Goal: Check status: Check status

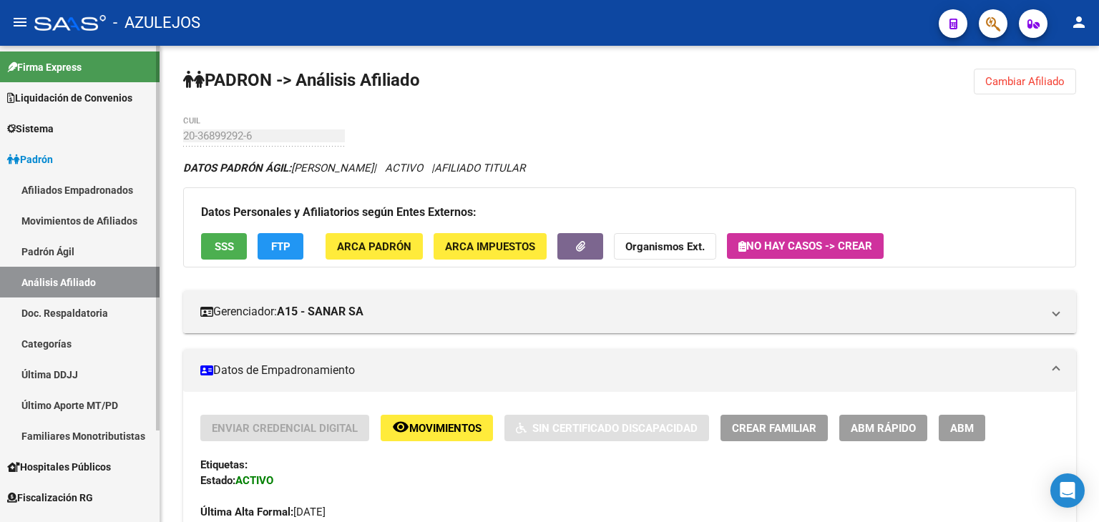
click at [48, 250] on link "Padrón Ágil" at bounding box center [80, 251] width 160 height 31
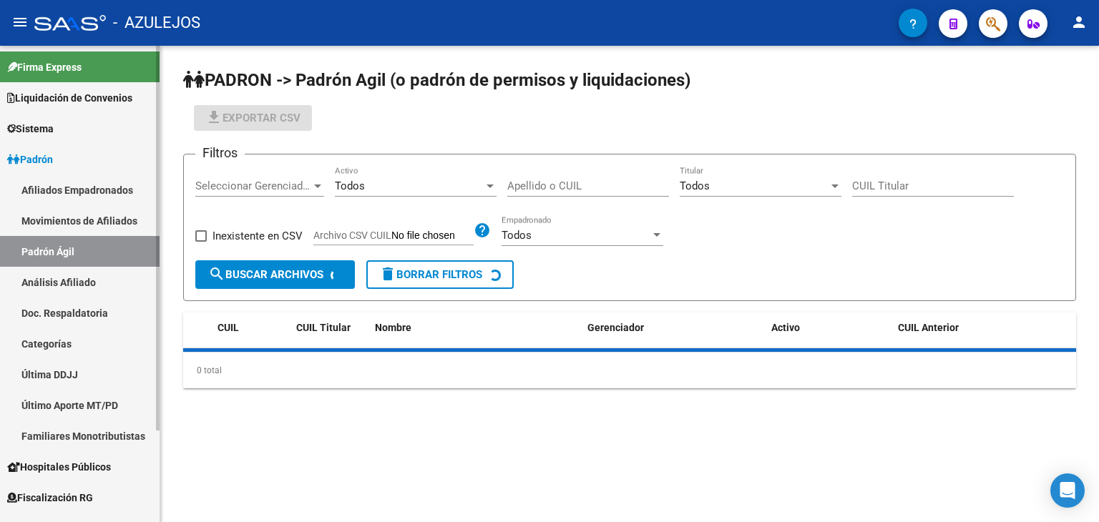
drag, startPoint x: 57, startPoint y: 286, endPoint x: 66, endPoint y: 277, distance: 12.7
click at [57, 285] on link "Análisis Afiliado" at bounding box center [80, 282] width 160 height 31
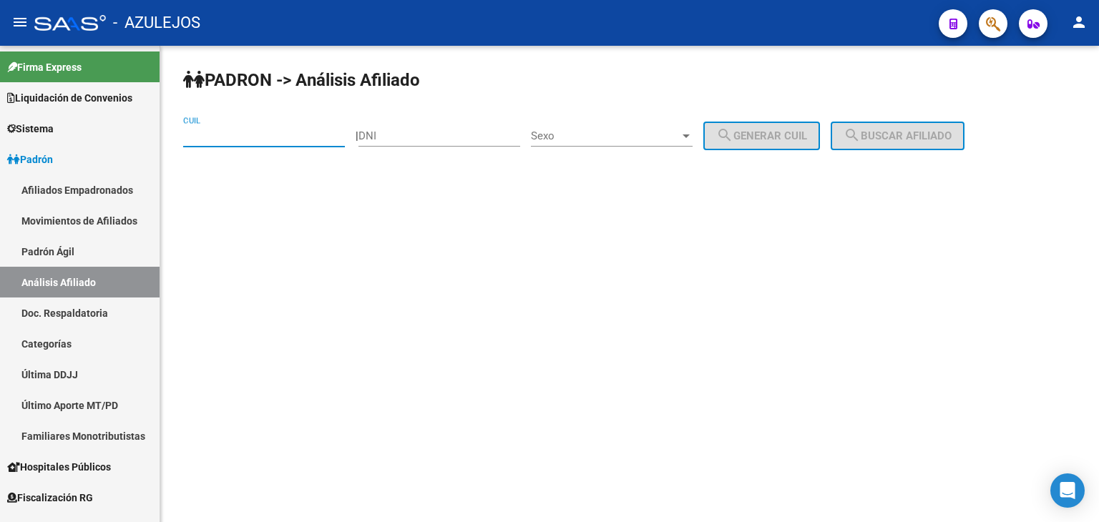
paste input "27-30028188-0"
type input "27-30028188-0"
drag, startPoint x: 914, startPoint y: 127, endPoint x: 902, endPoint y: 133, distance: 13.4
click at [914, 128] on button "search Buscar afiliado" at bounding box center [898, 136] width 134 height 29
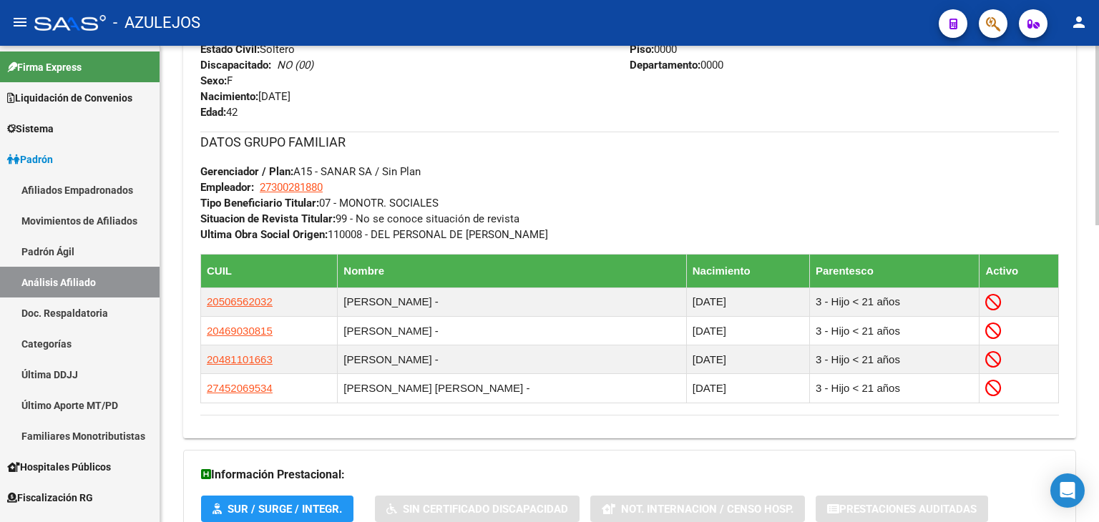
scroll to position [787, 0]
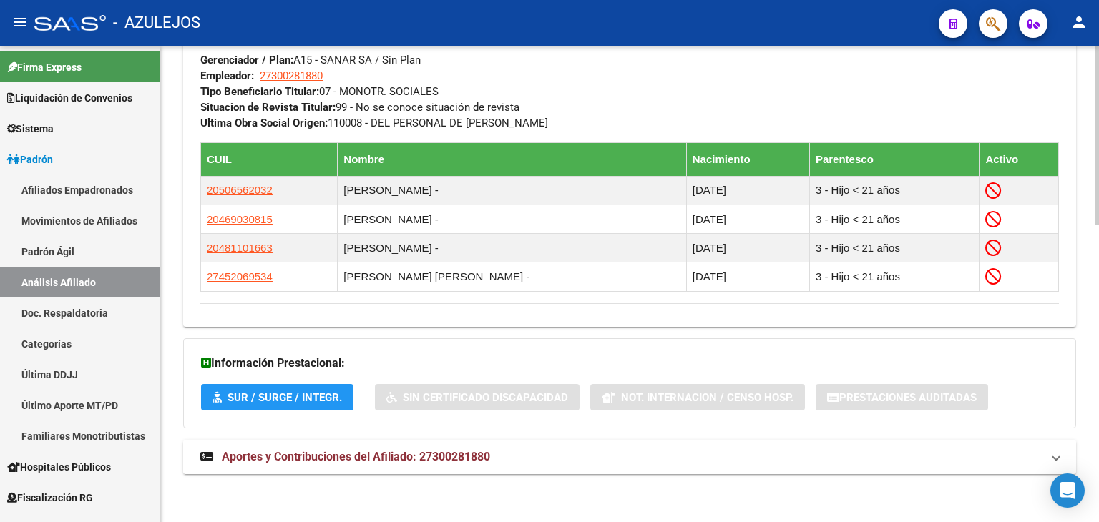
click at [404, 454] on span "Aportes y Contribuciones del Afiliado: 27300281880" at bounding box center [356, 457] width 268 height 14
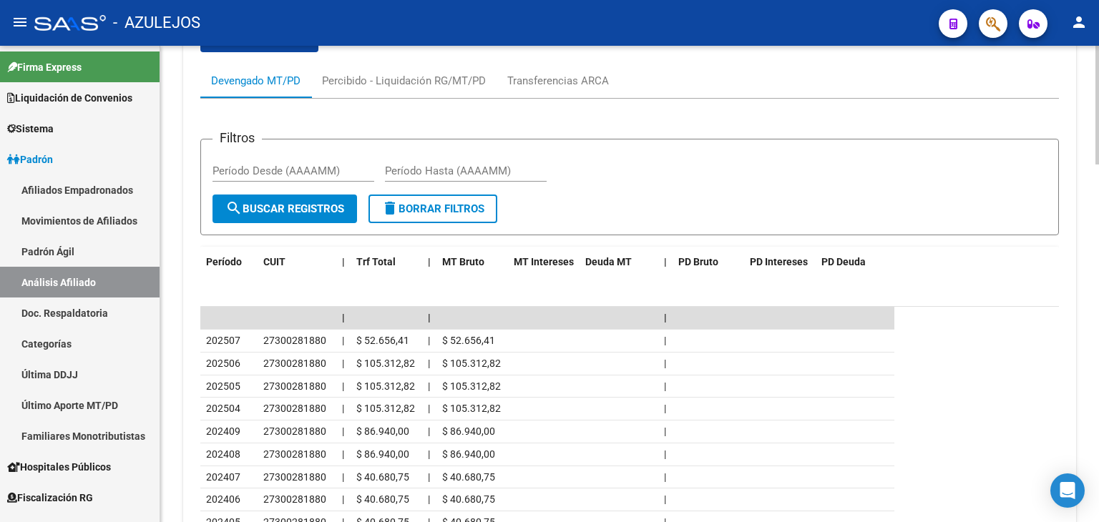
scroll to position [1431, 0]
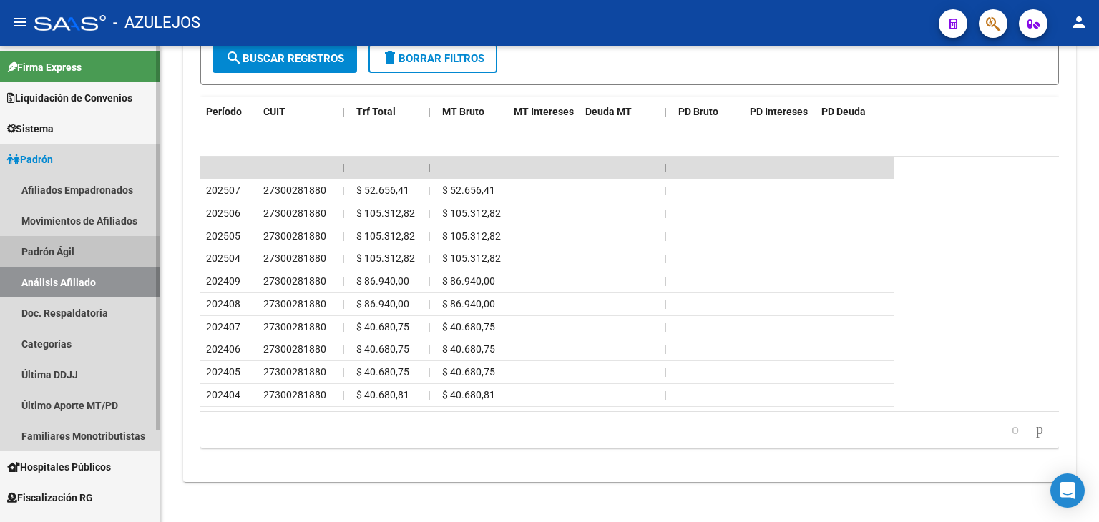
click at [65, 248] on link "Padrón Ágil" at bounding box center [80, 251] width 160 height 31
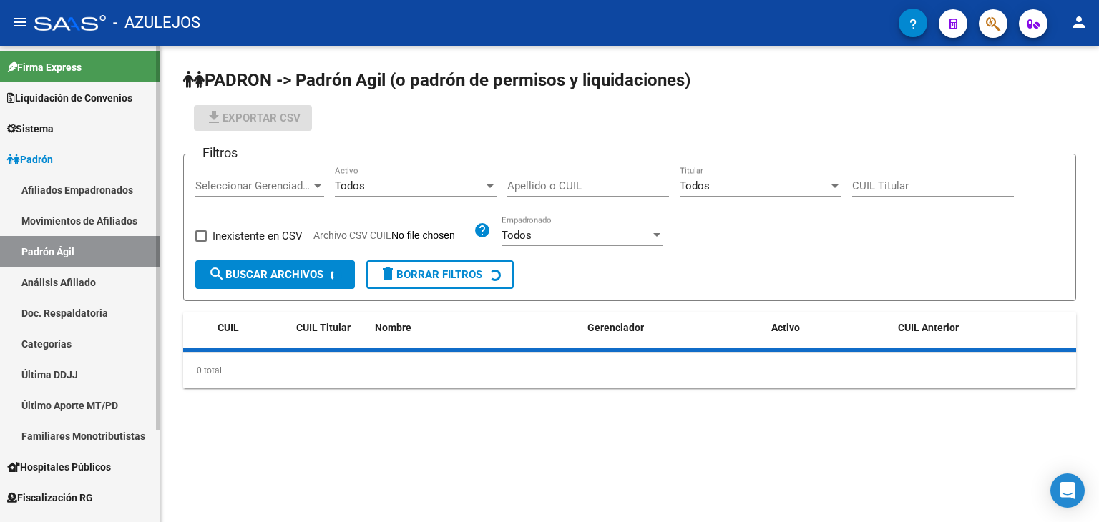
click at [66, 277] on link "Análisis Afiliado" at bounding box center [80, 282] width 160 height 31
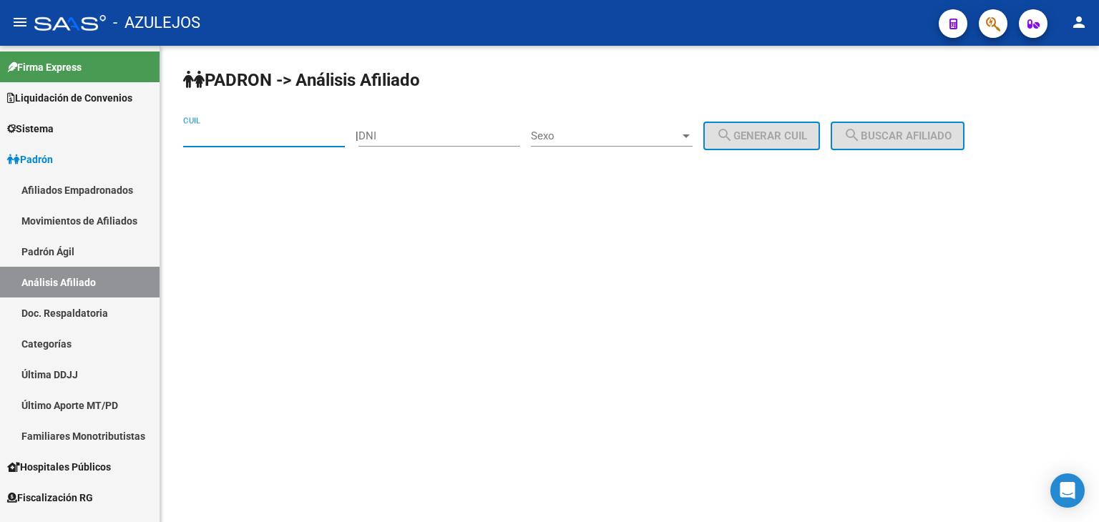
paste input "27-33591115-1"
type input "27-33591115-1"
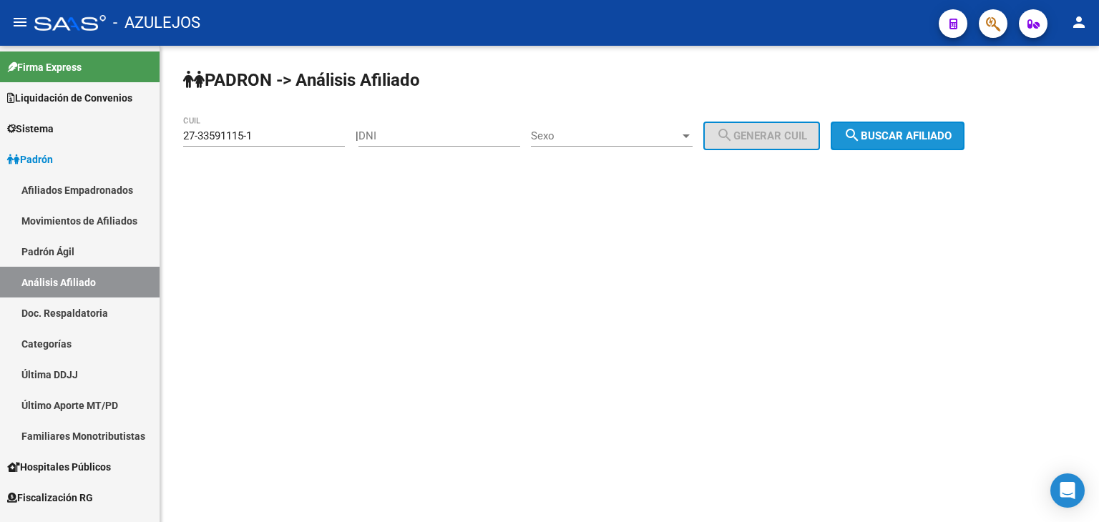
click at [906, 135] on span "search Buscar afiliado" at bounding box center [898, 135] width 108 height 13
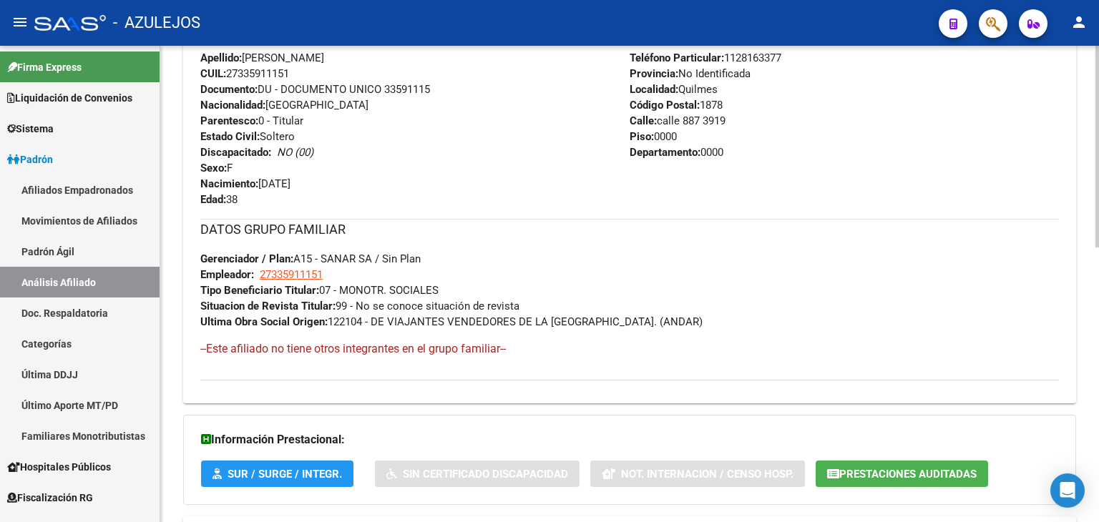
scroll to position [650, 0]
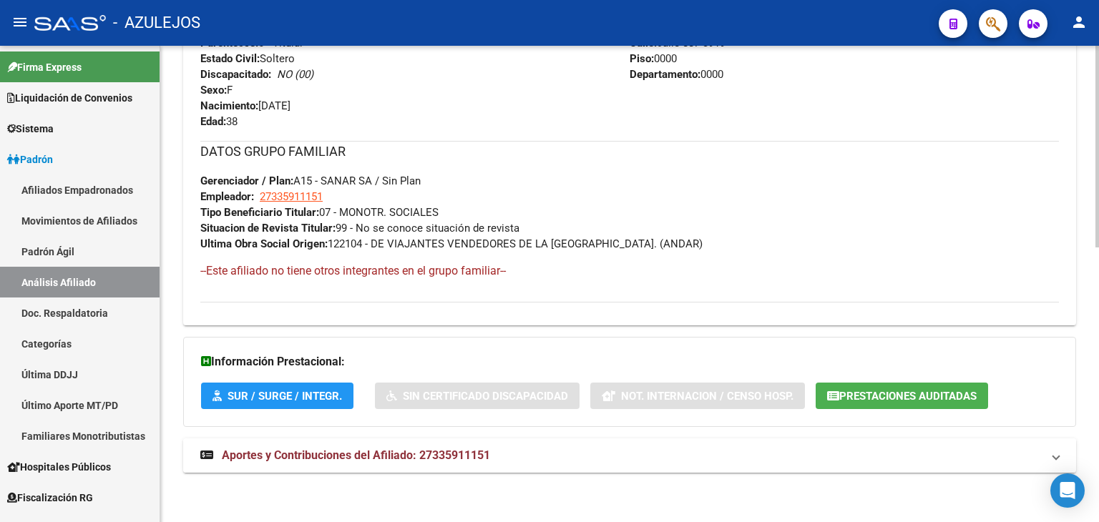
click at [280, 459] on span "Aportes y Contribuciones del Afiliado: 27335911151" at bounding box center [356, 456] width 268 height 14
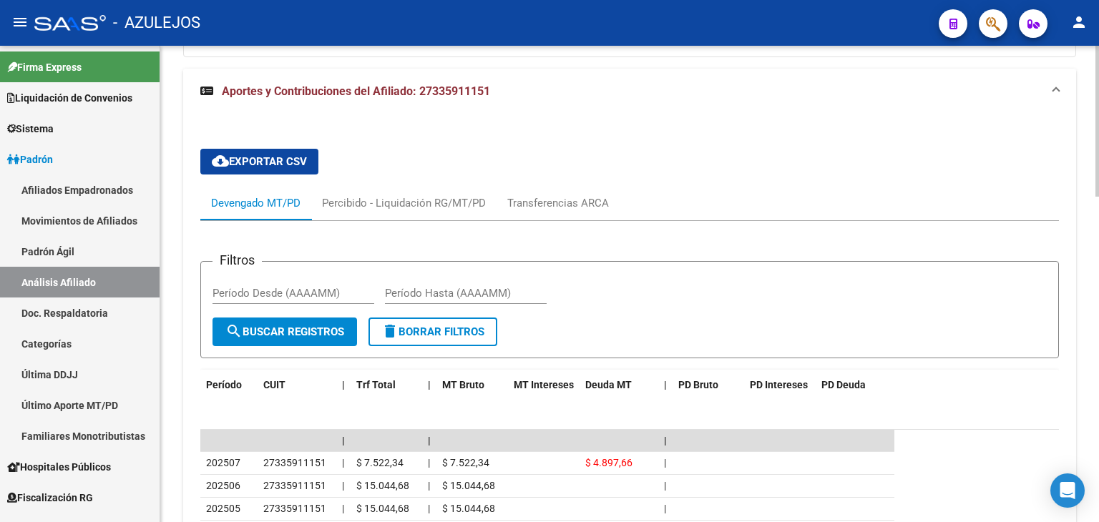
scroll to position [1235, 0]
